Goal: Information Seeking & Learning: Learn about a topic

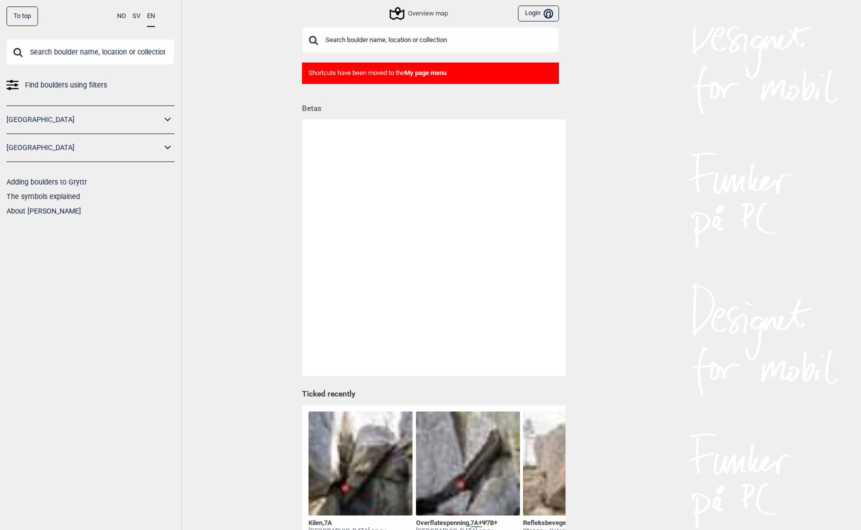
scroll to position [9, 0]
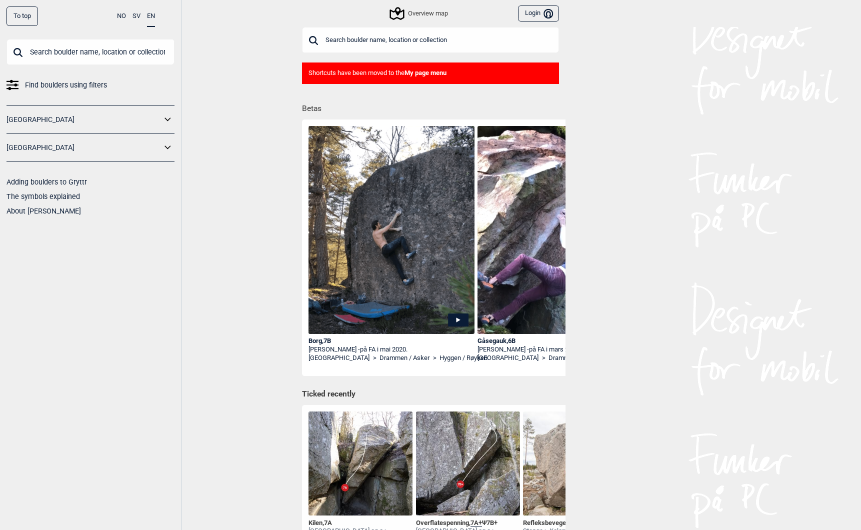
click at [315, 340] on div "Borg , 7B" at bounding box center [391, 341] width 166 height 8
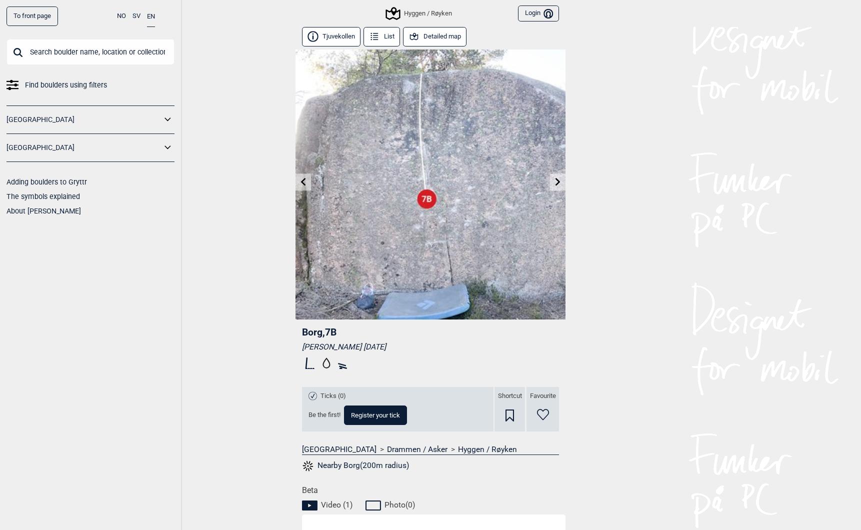
click at [373, 34] on icon at bounding box center [374, 36] width 11 height 11
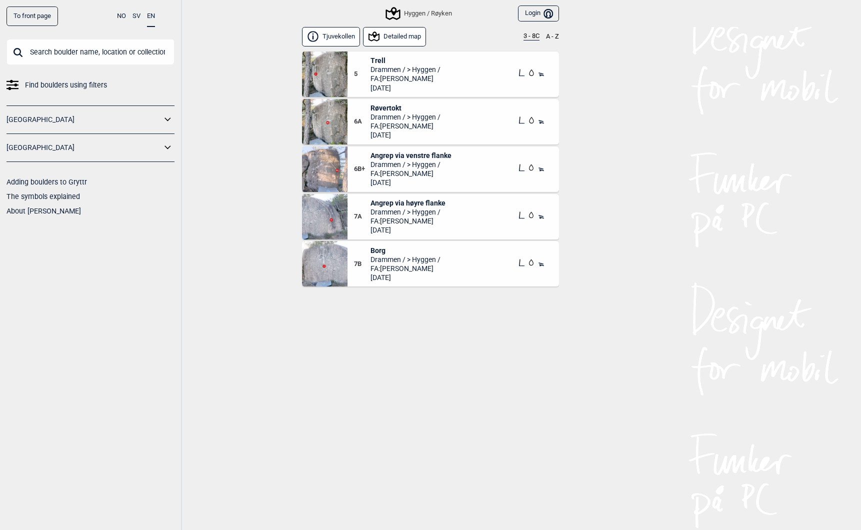
click at [326, 69] on img at bounding box center [324, 73] width 45 height 45
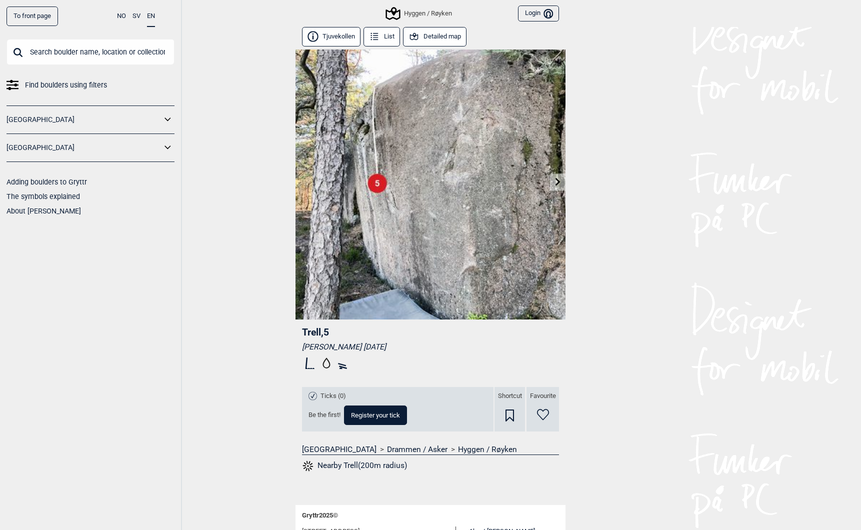
click at [558, 182] on icon at bounding box center [557, 181] width 5 height 8
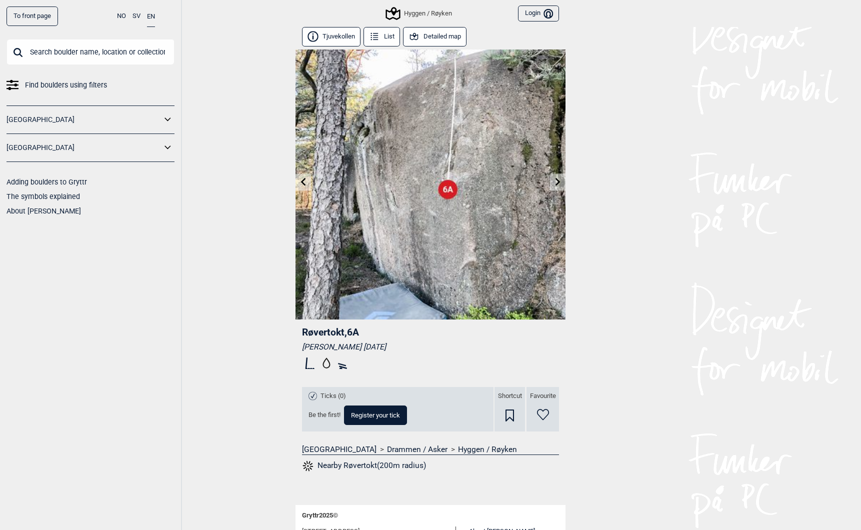
click at [557, 182] on icon at bounding box center [557, 181] width 5 height 8
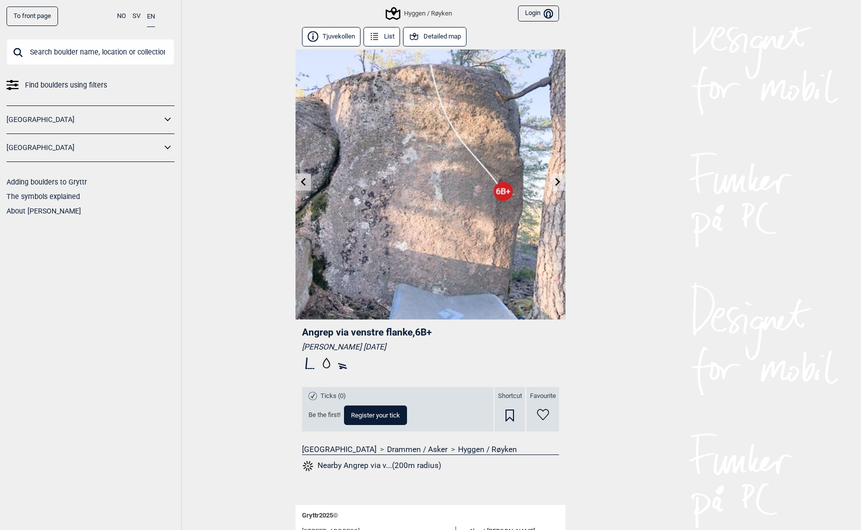
click at [558, 182] on icon at bounding box center [557, 181] width 5 height 8
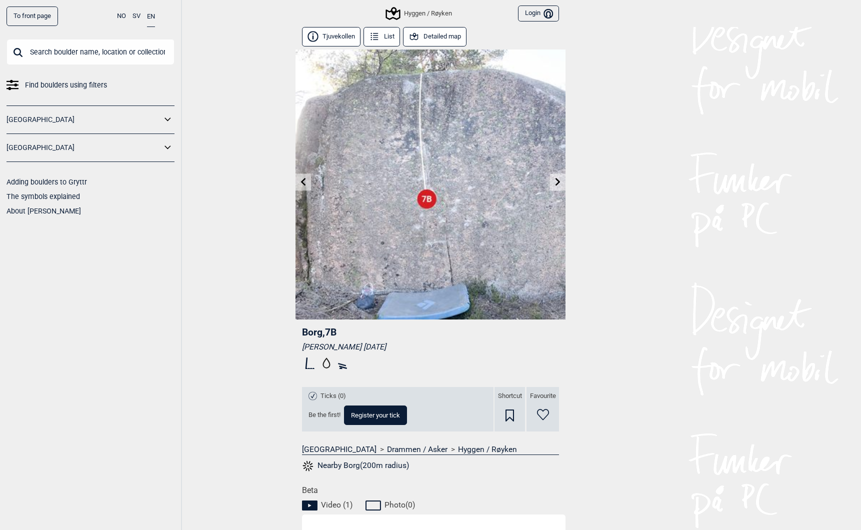
click at [558, 182] on icon at bounding box center [557, 181] width 5 height 8
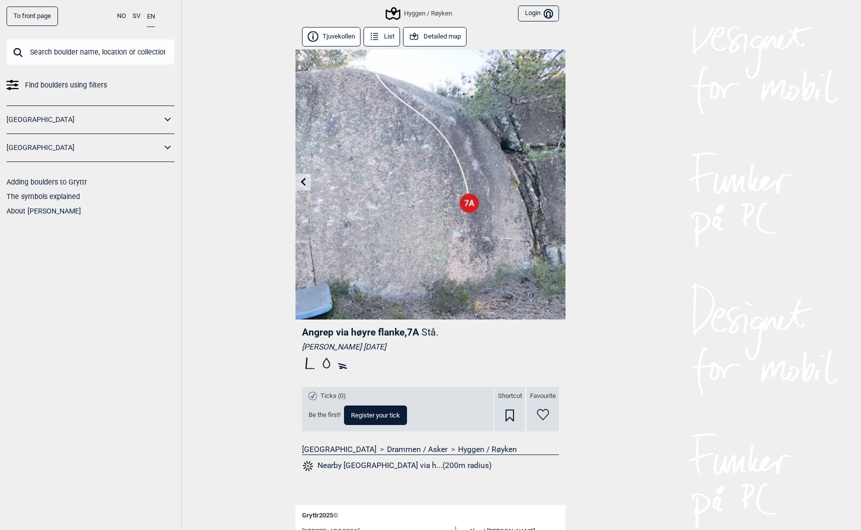
click at [443, 38] on button "Detailed map" at bounding box center [434, 36] width 63 height 19
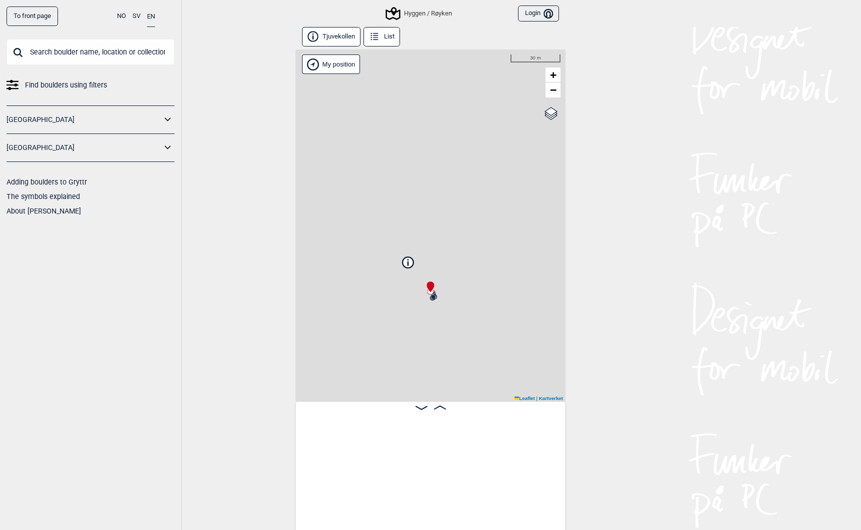
scroll to position [0, 422]
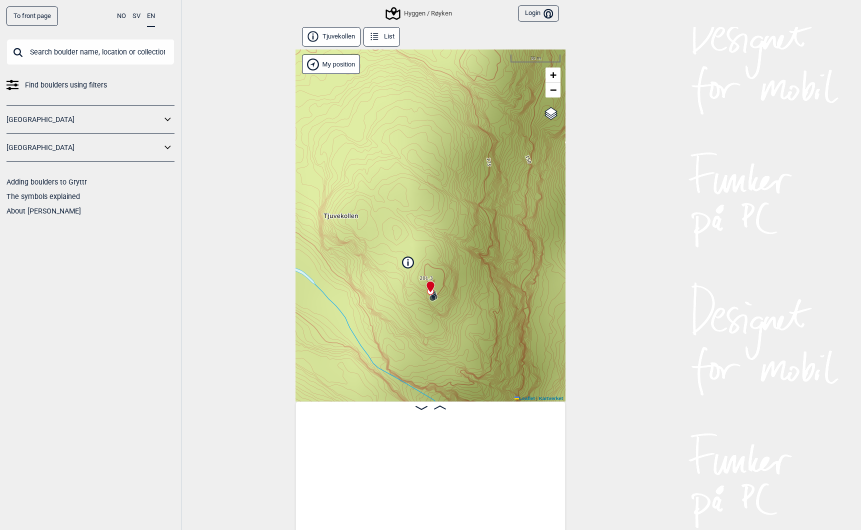
scroll to position [0, 422]
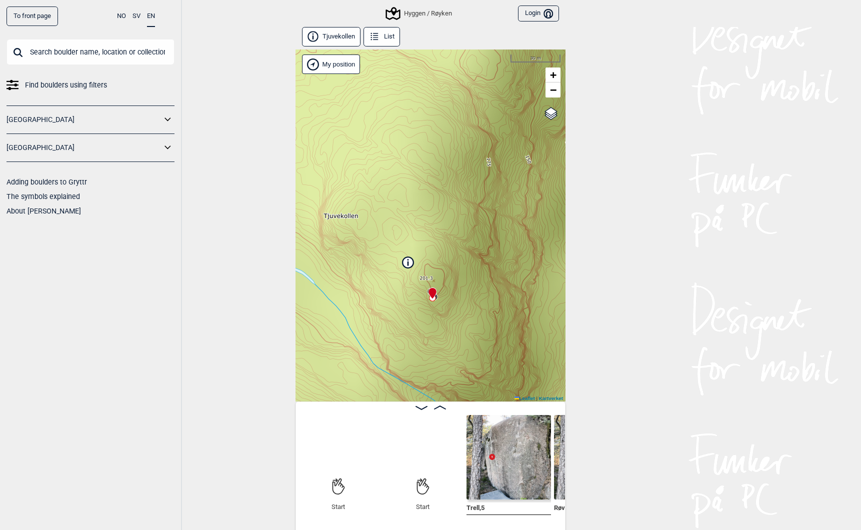
click at [87, 55] on input "text" at bounding box center [90, 52] width 168 height 26
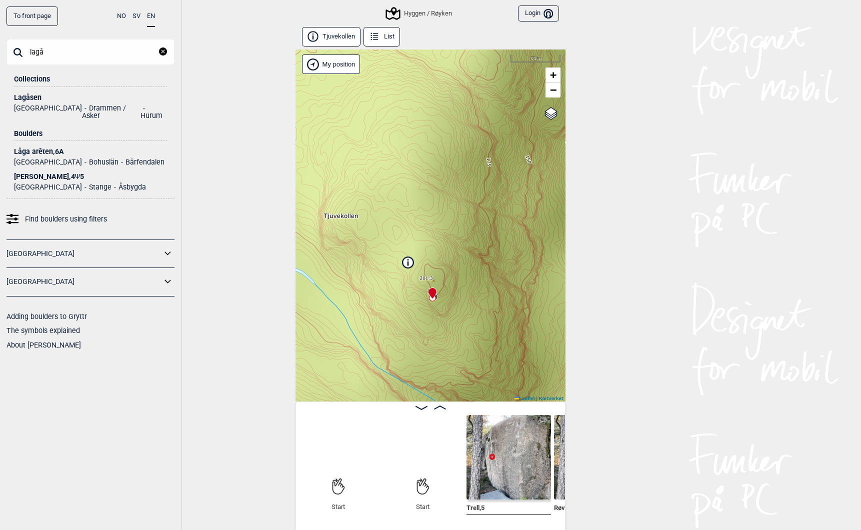
type input "lagå"
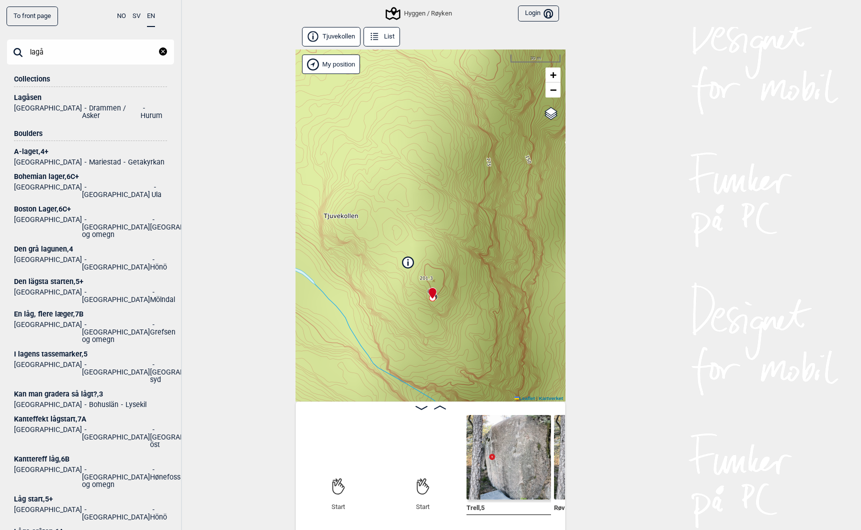
click at [26, 98] on div "Lagåsen" at bounding box center [90, 97] width 153 height 7
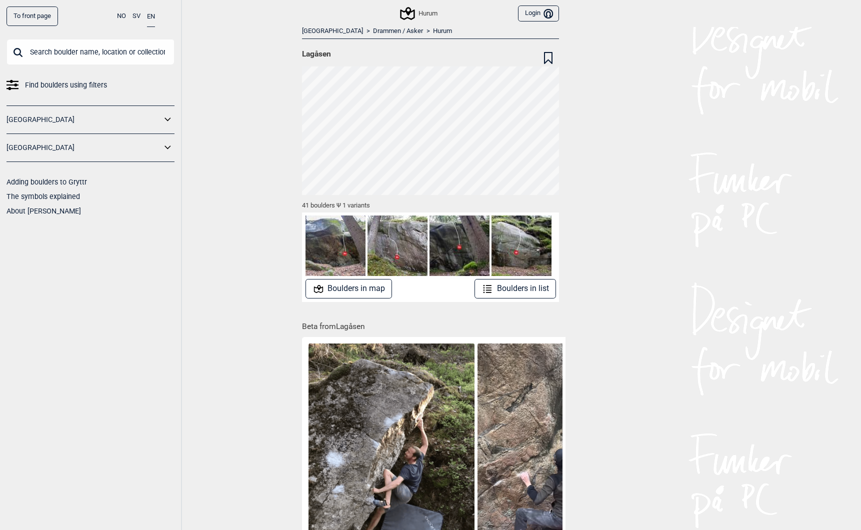
click at [502, 286] on button "Boulders in list" at bounding box center [514, 288] width 81 height 19
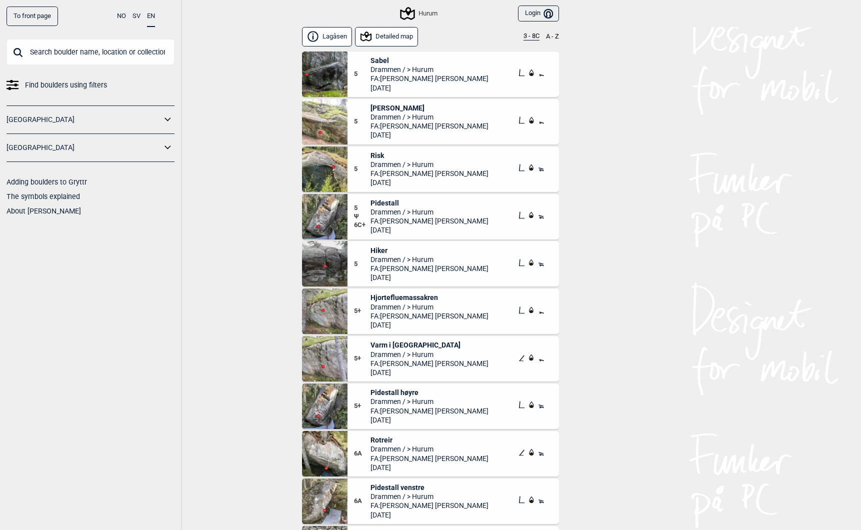
click at [376, 37] on button "Detailed map" at bounding box center [386, 36] width 63 height 19
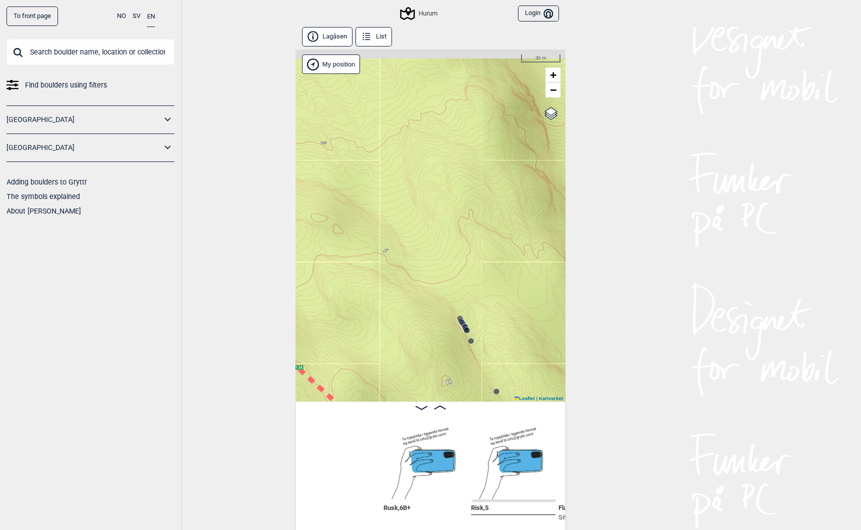
scroll to position [0, 1460]
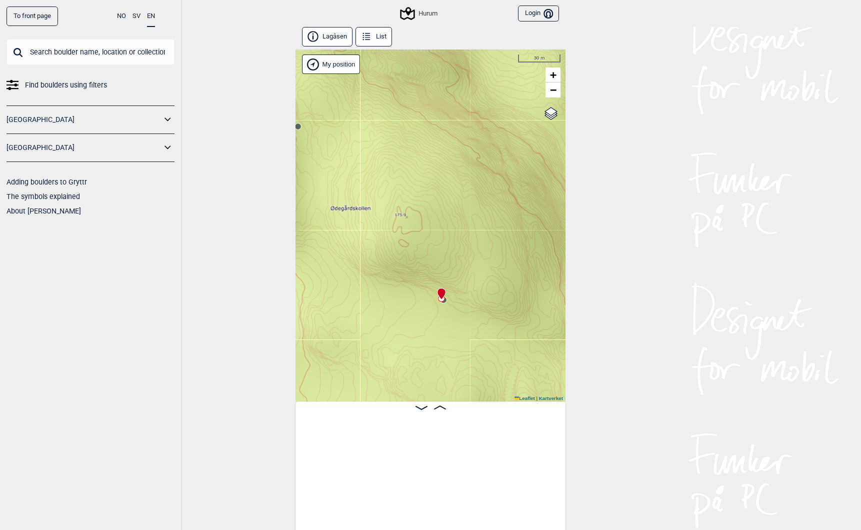
scroll to position [0, 1352]
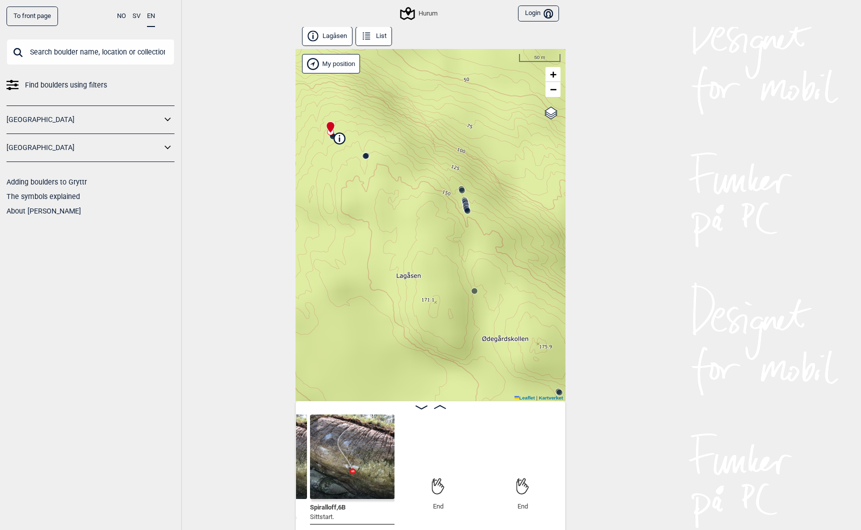
scroll to position [1, 0]
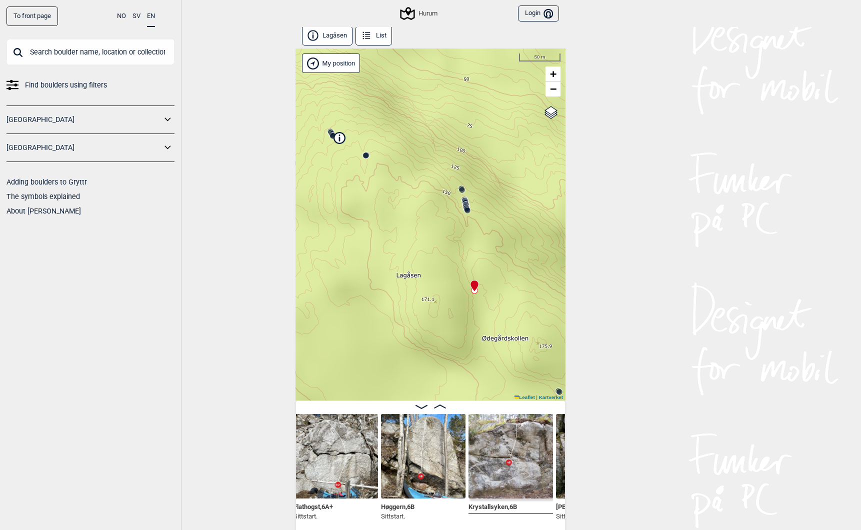
scroll to position [0, 1445]
click at [325, 469] on img at bounding box center [336, 456] width 84 height 84
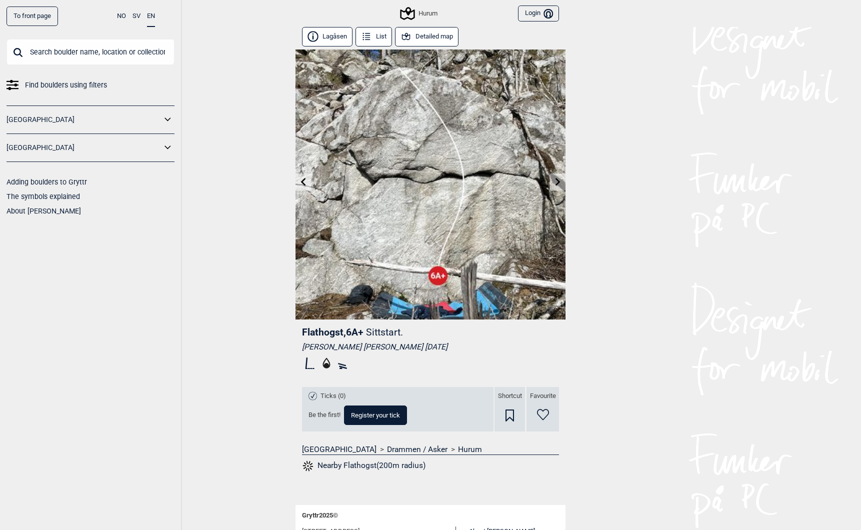
click at [555, 180] on icon at bounding box center [558, 181] width 8 height 8
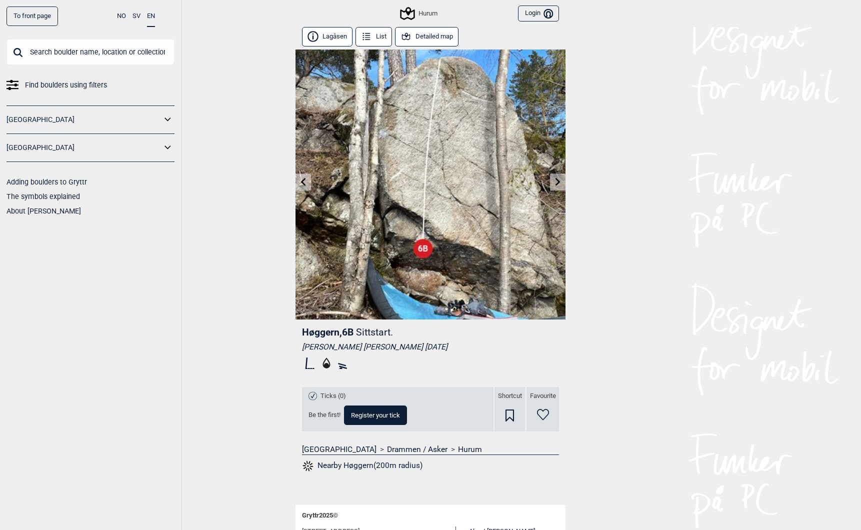
click at [307, 181] on link at bounding box center [302, 182] width 15 height 16
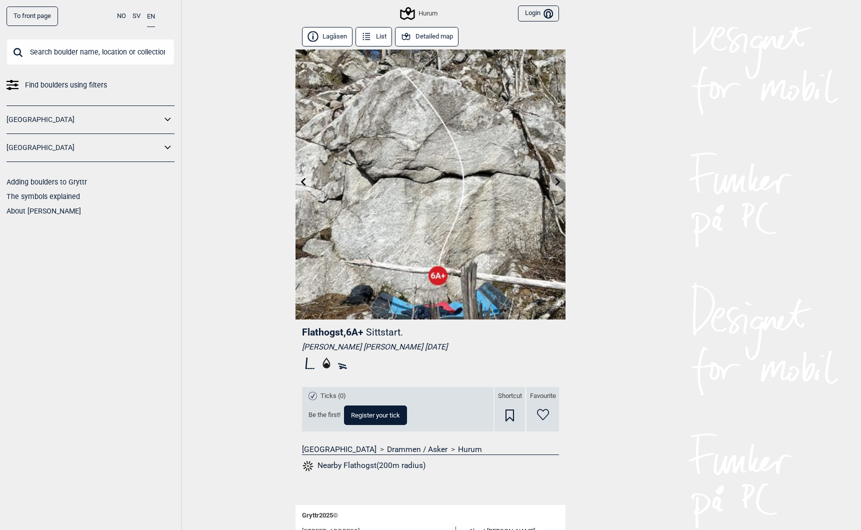
click at [307, 181] on link at bounding box center [302, 182] width 15 height 16
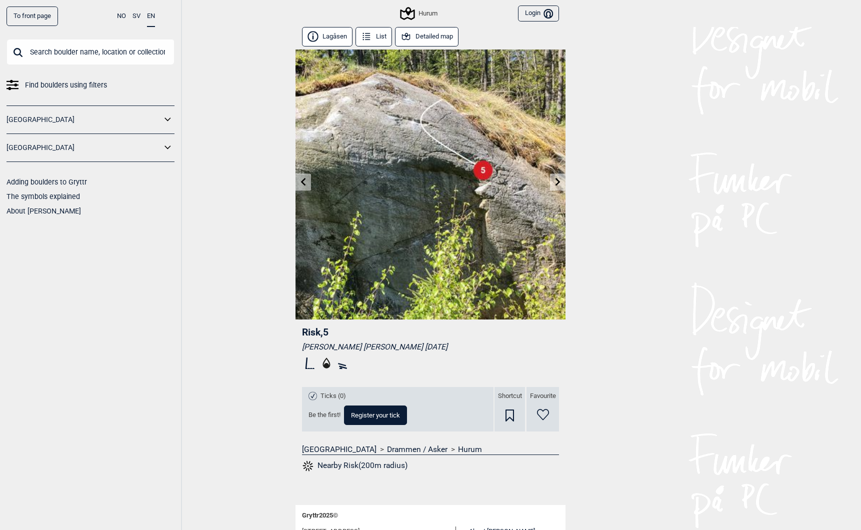
click at [302, 180] on icon at bounding box center [303, 181] width 8 height 8
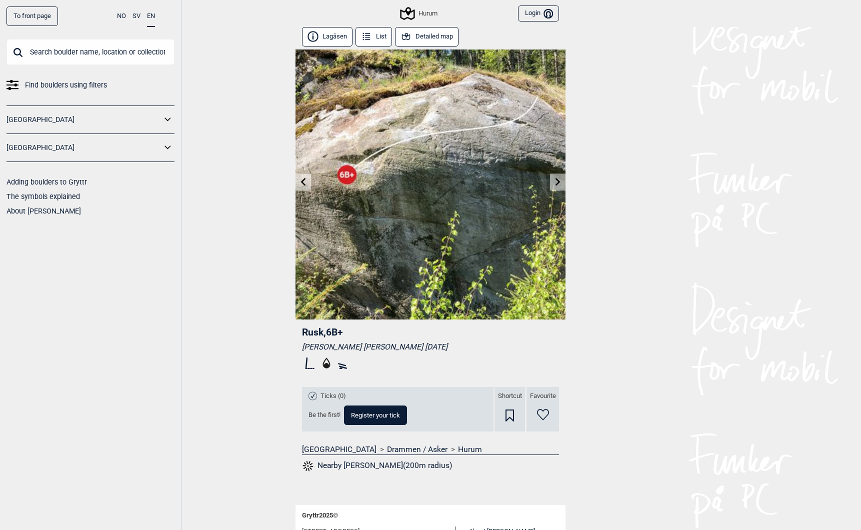
click at [302, 179] on icon at bounding box center [303, 181] width 5 height 8
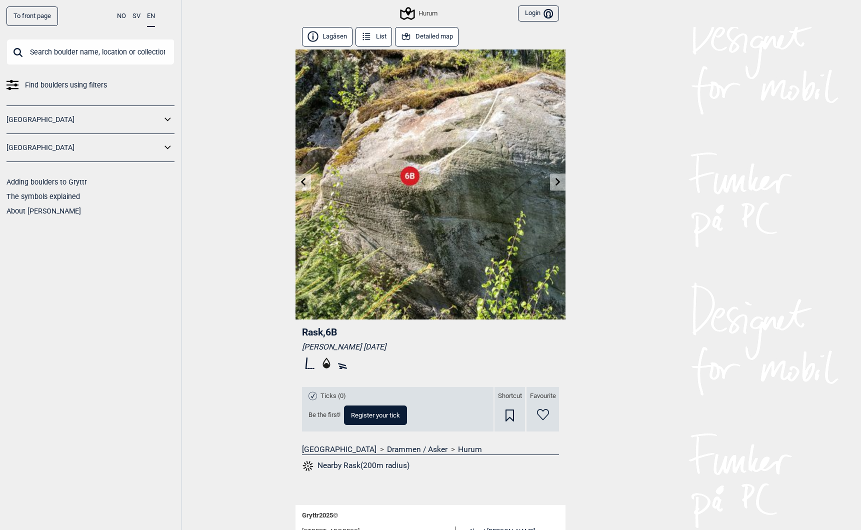
click at [304, 181] on icon at bounding box center [303, 181] width 8 height 8
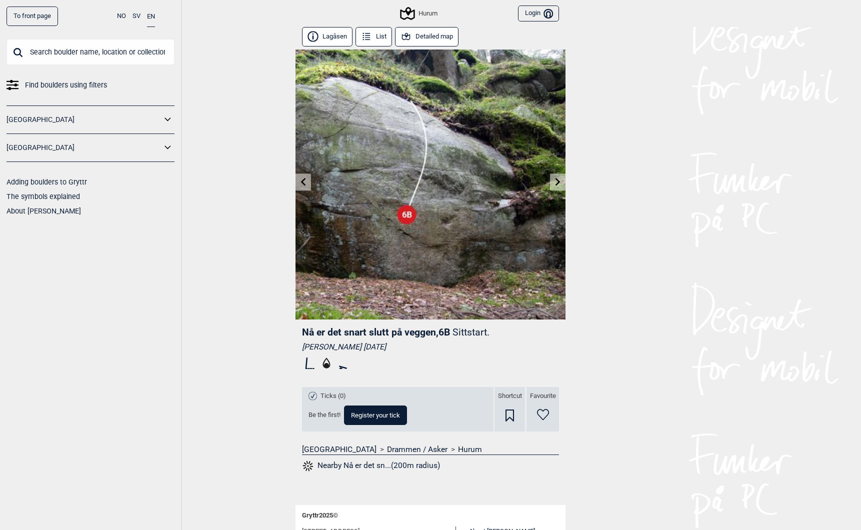
click at [304, 181] on icon at bounding box center [303, 181] width 8 height 8
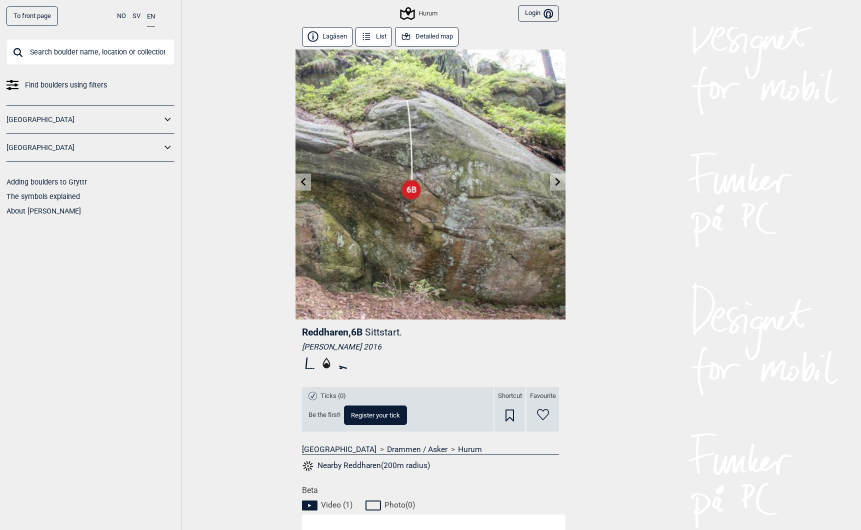
click at [33, 12] on link "To front page" at bounding box center [31, 15] width 51 height 19
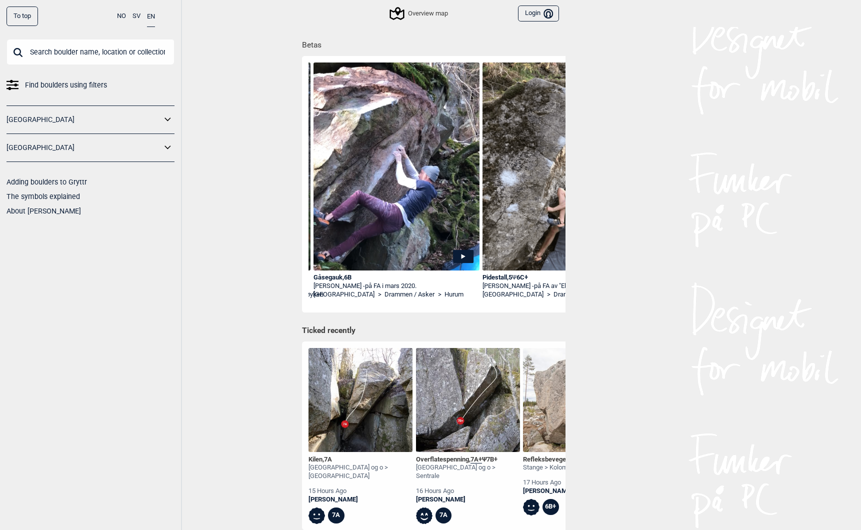
scroll to position [0, 156]
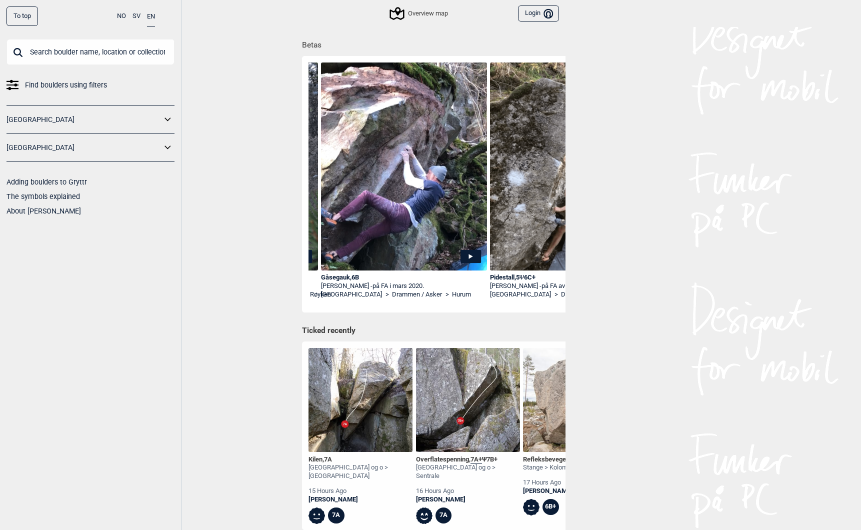
click at [334, 277] on div "Gåsegauk , 6B" at bounding box center [404, 277] width 166 height 8
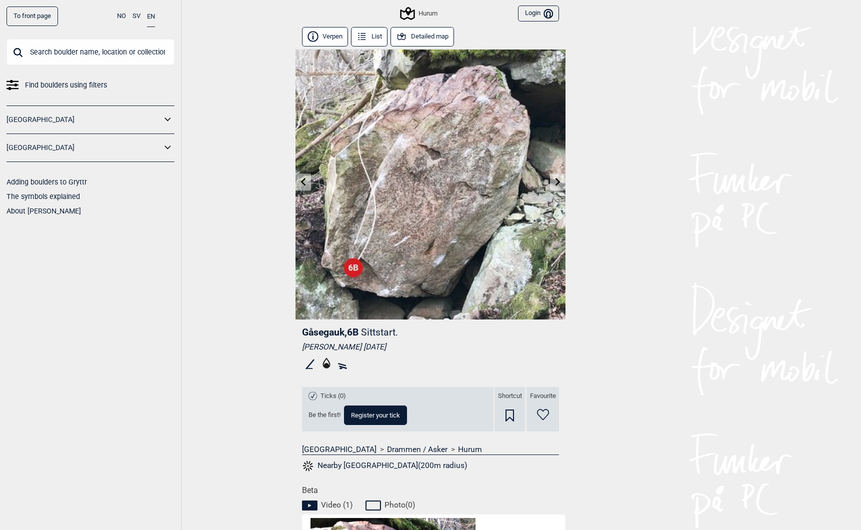
click at [370, 35] on button "List" at bounding box center [369, 36] width 36 height 19
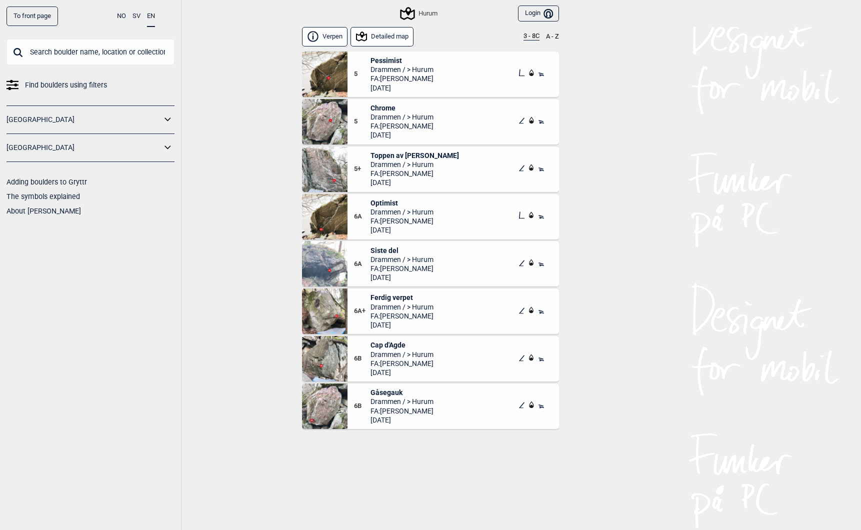
click at [387, 38] on button "Detailed map" at bounding box center [381, 36] width 63 height 19
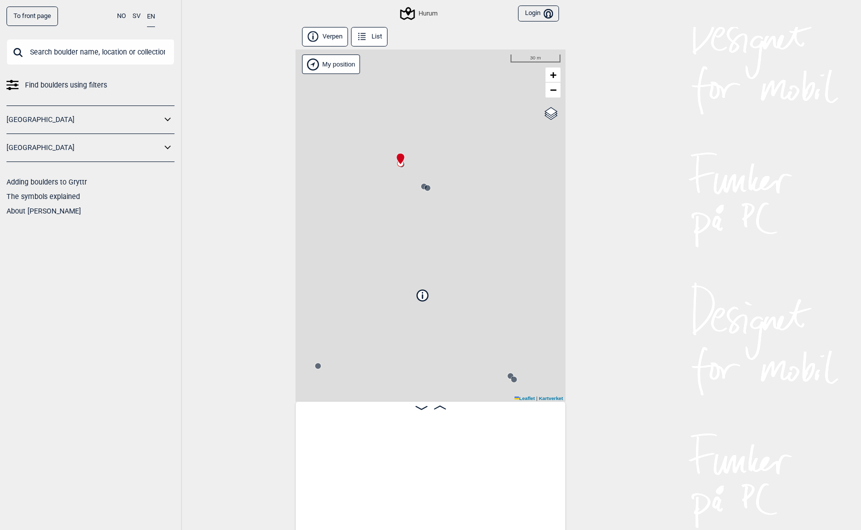
scroll to position [0, 78]
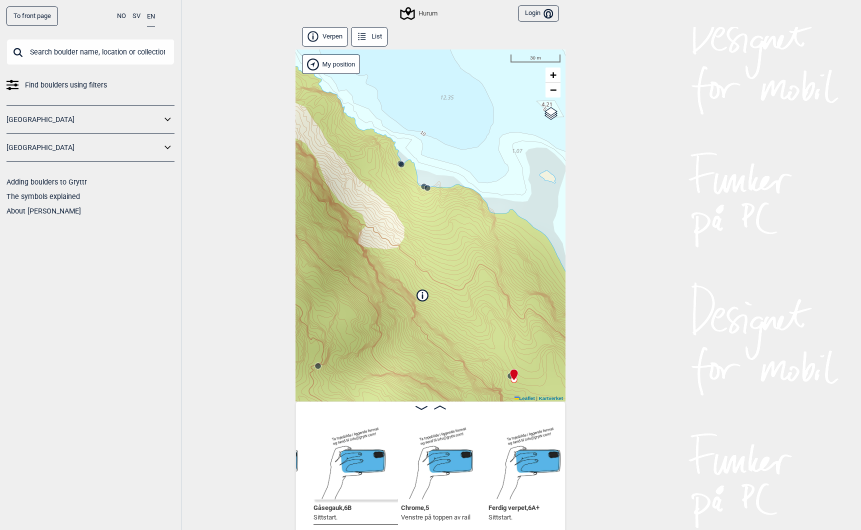
scroll to position [0, 506]
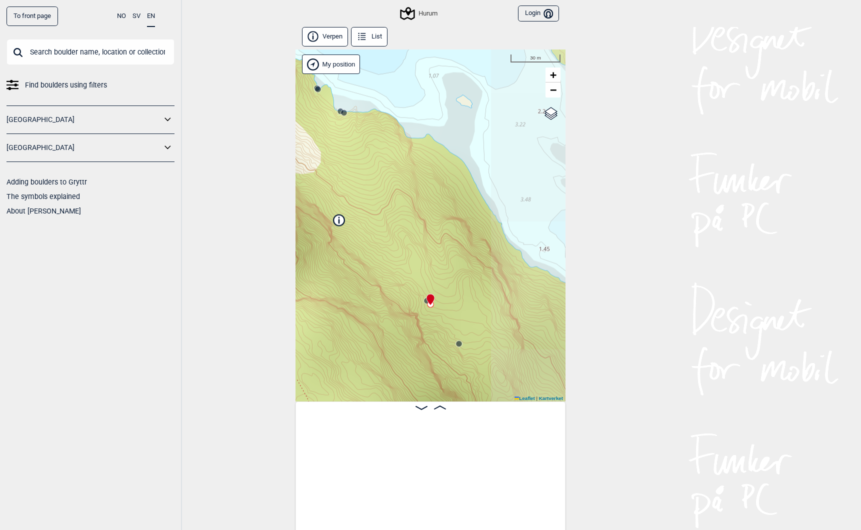
scroll to position [0, 422]
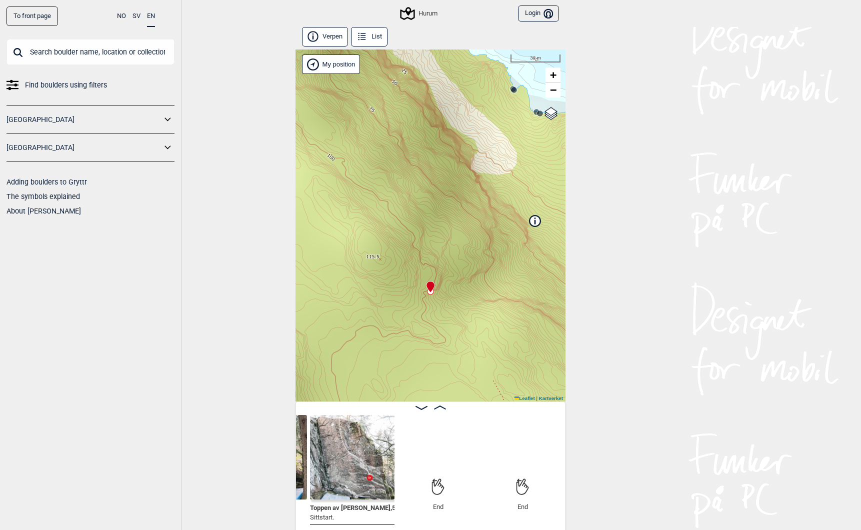
scroll to position [0, 0]
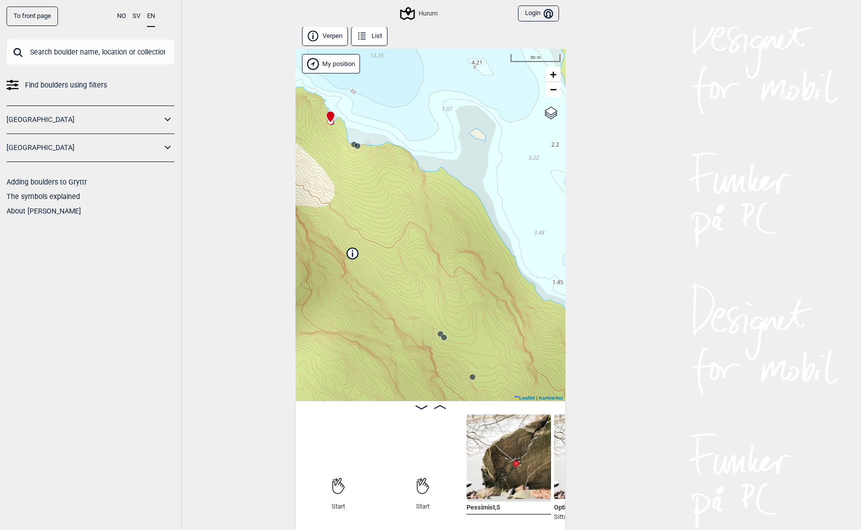
click at [493, 485] on img at bounding box center [508, 456] width 84 height 84
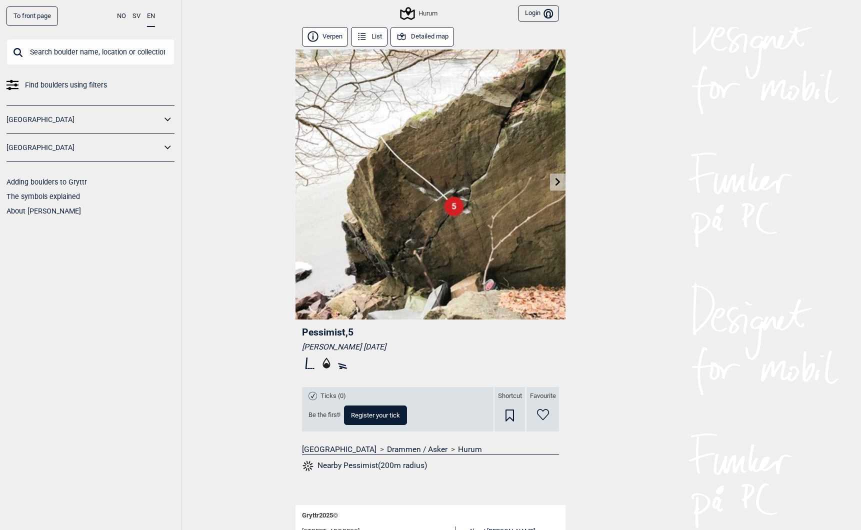
click at [557, 182] on icon at bounding box center [557, 181] width 5 height 8
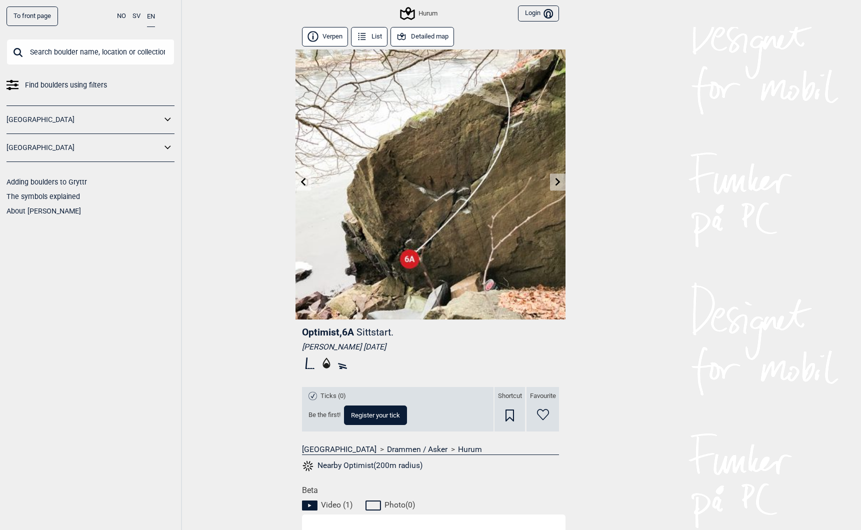
click at [557, 182] on icon at bounding box center [557, 181] width 5 height 8
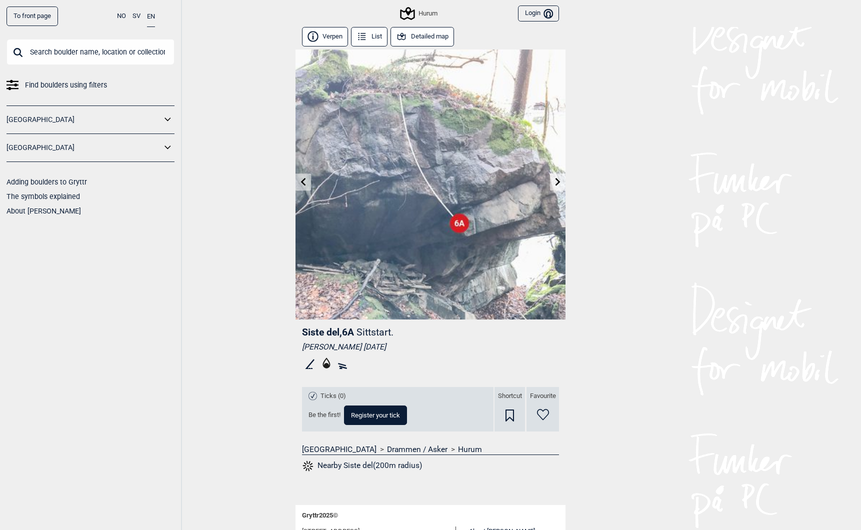
click at [557, 182] on icon at bounding box center [557, 181] width 5 height 8
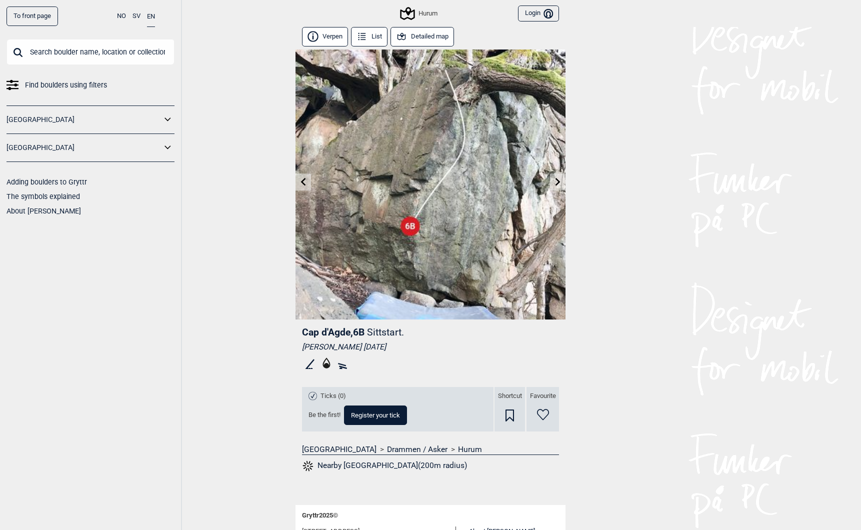
click at [557, 182] on icon at bounding box center [557, 181] width 5 height 8
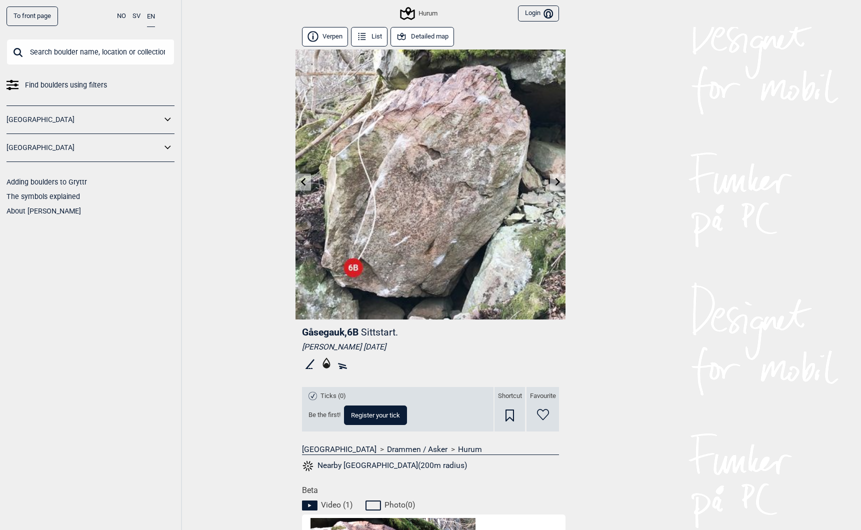
click at [557, 182] on icon at bounding box center [557, 181] width 5 height 8
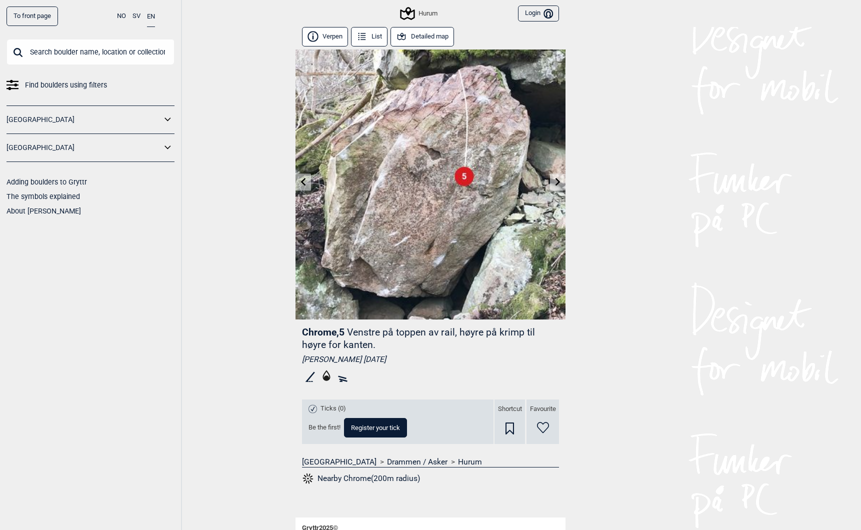
click at [32, 21] on link "To front page" at bounding box center [31, 15] width 51 height 19
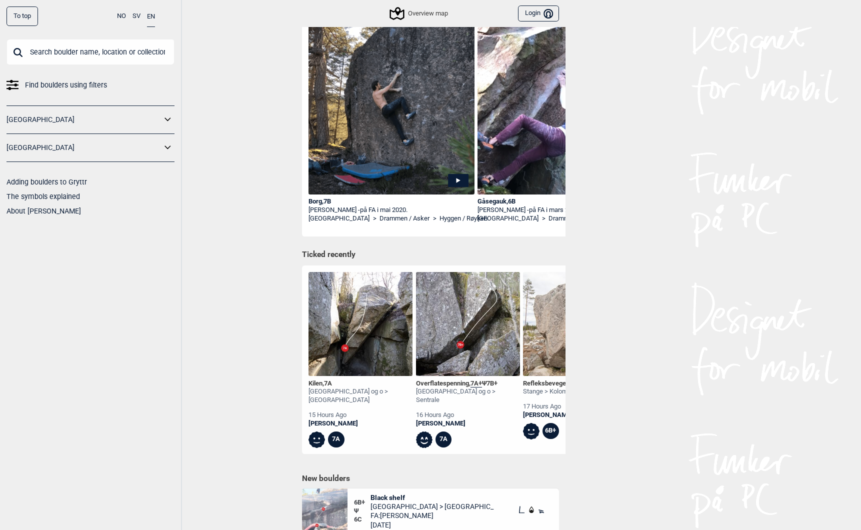
scroll to position [140, 0]
